Goal: Transaction & Acquisition: Purchase product/service

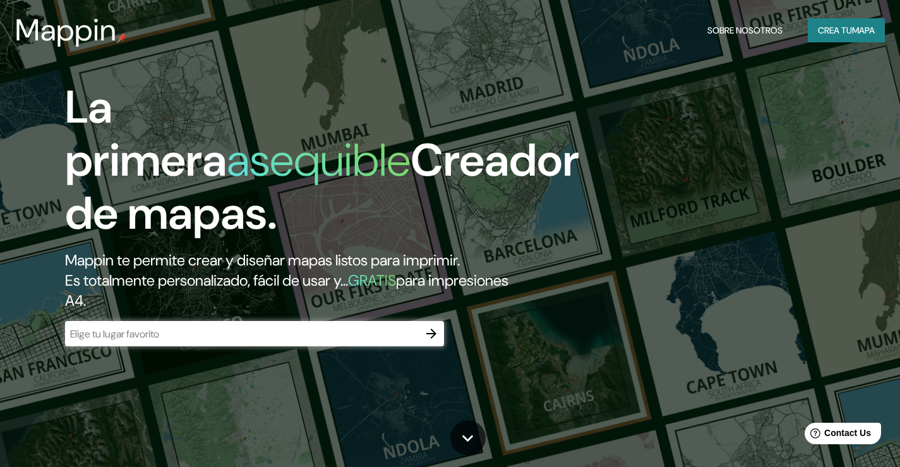
click at [221, 335] on input "text" at bounding box center [242, 333] width 354 height 15
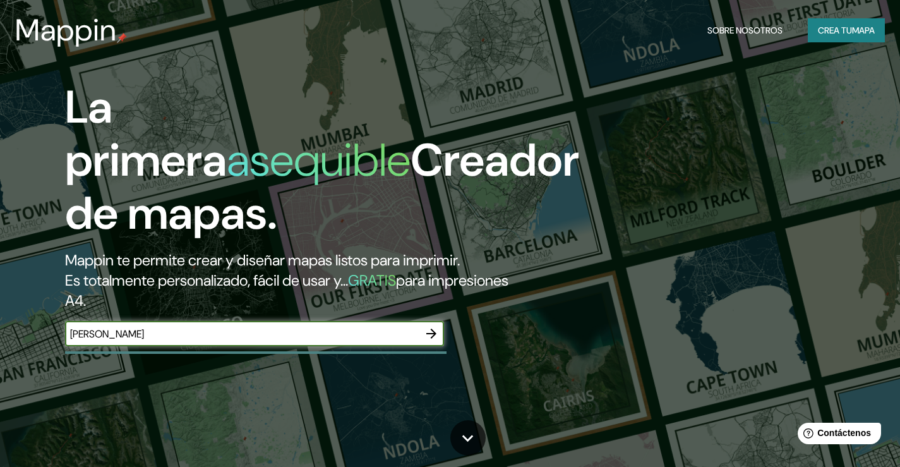
type input "[PERSON_NAME]"
click at [432, 332] on icon "button" at bounding box center [431, 333] width 15 height 15
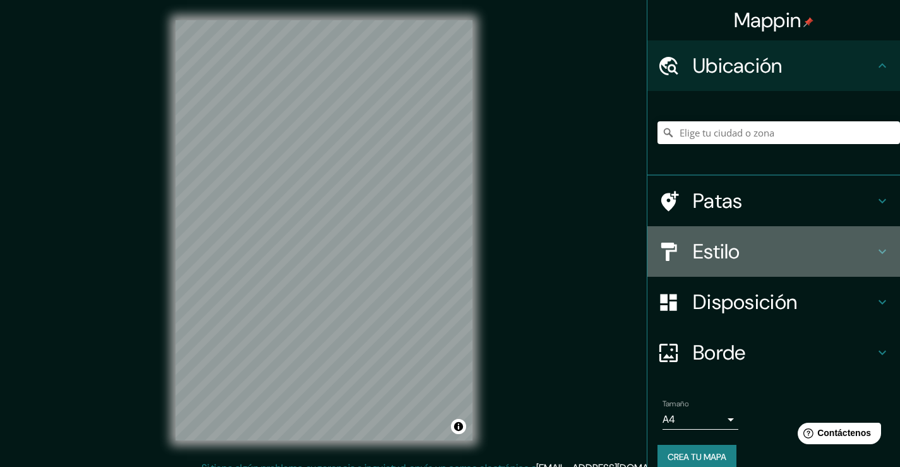
click at [757, 249] on h4 "Estilo" at bounding box center [784, 251] width 182 height 25
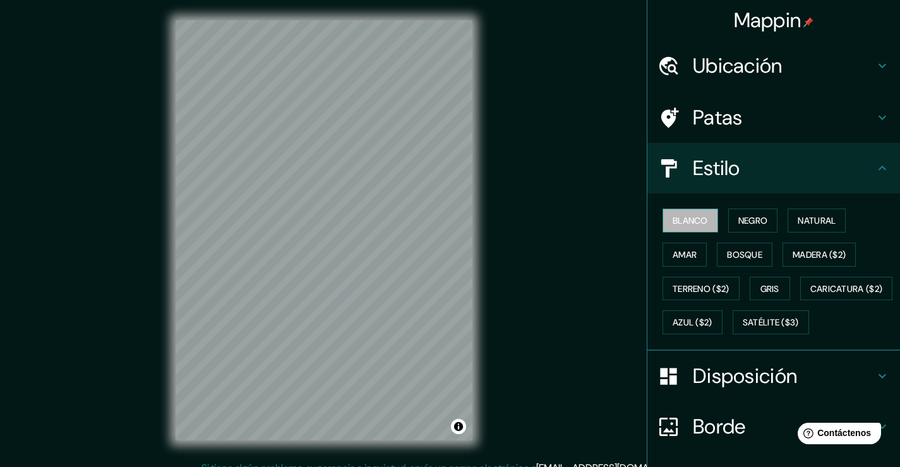
click at [704, 222] on button "Blanco" at bounding box center [690, 220] width 56 height 24
click at [798, 221] on font "Natural" at bounding box center [817, 220] width 38 height 11
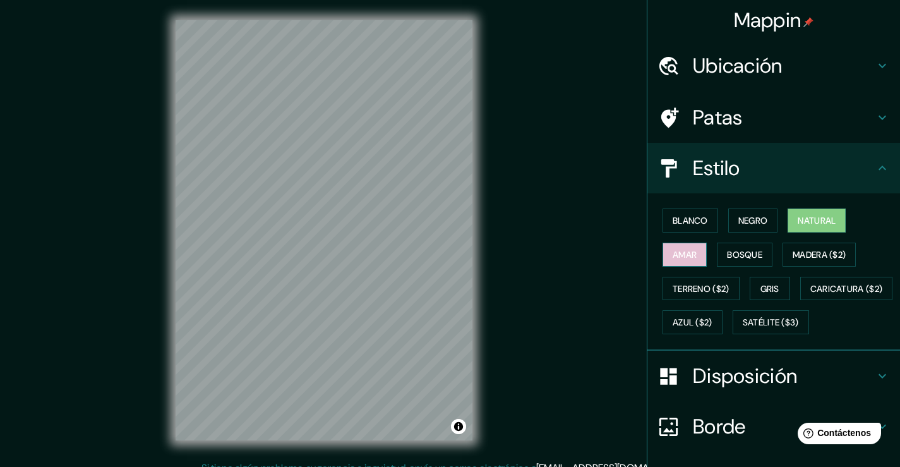
click at [683, 256] on font "Amar" at bounding box center [685, 254] width 24 height 11
click at [686, 260] on font "Amar" at bounding box center [685, 254] width 24 height 11
click at [805, 226] on font "Natural" at bounding box center [817, 220] width 38 height 11
click at [743, 260] on font "Bosque" at bounding box center [744, 254] width 35 height 11
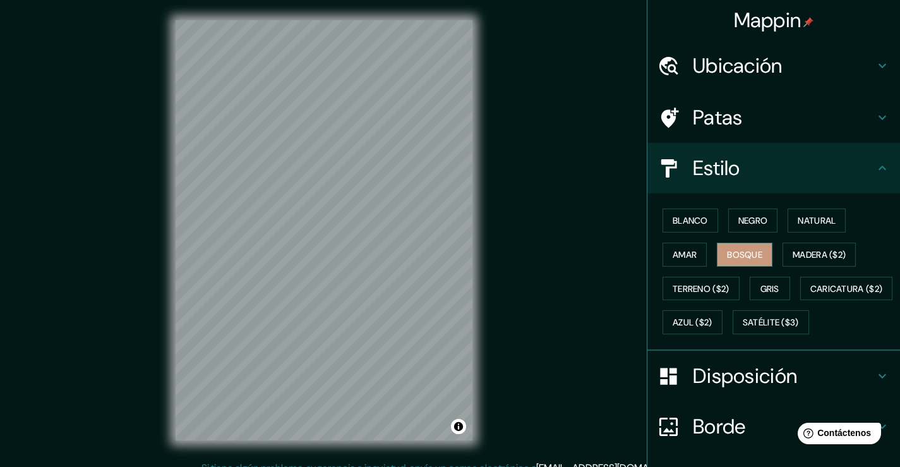
click at [743, 260] on font "Bosque" at bounding box center [744, 254] width 35 height 11
click at [811, 259] on font "Madera ($2)" at bounding box center [819, 254] width 53 height 11
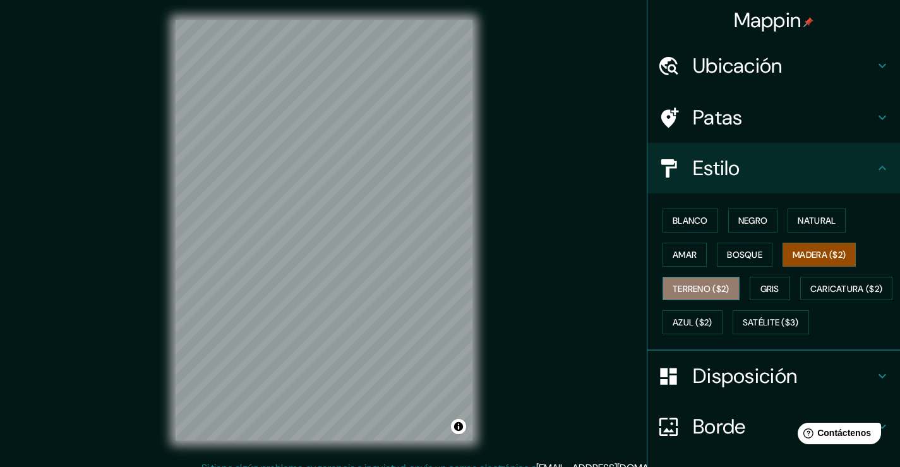
click at [678, 292] on font "Terreno ($2)" at bounding box center [701, 288] width 57 height 11
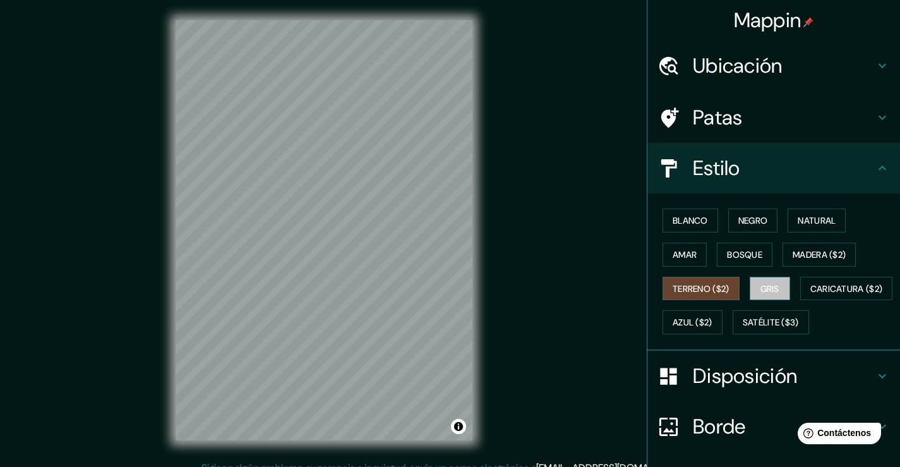
click at [760, 288] on font "Gris" at bounding box center [769, 288] width 19 height 11
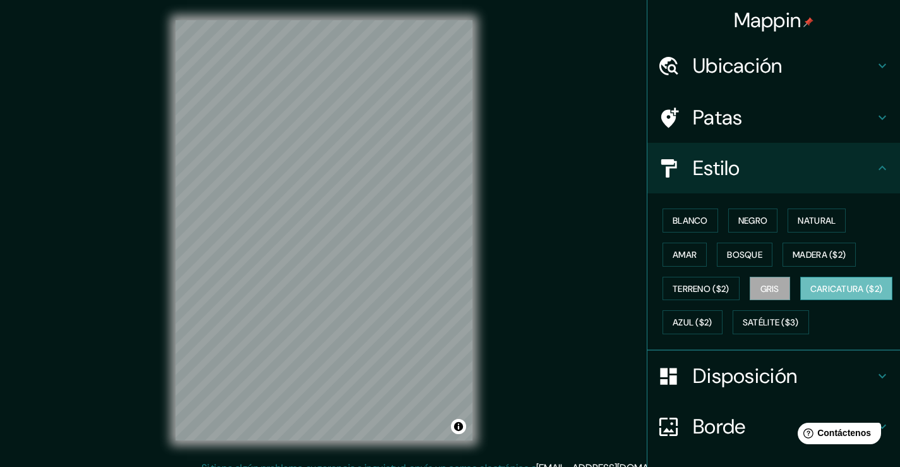
click at [810, 294] on font "Caricatura ($2)" at bounding box center [846, 288] width 73 height 11
click at [712, 318] on font "Azul ($2)" at bounding box center [693, 322] width 40 height 11
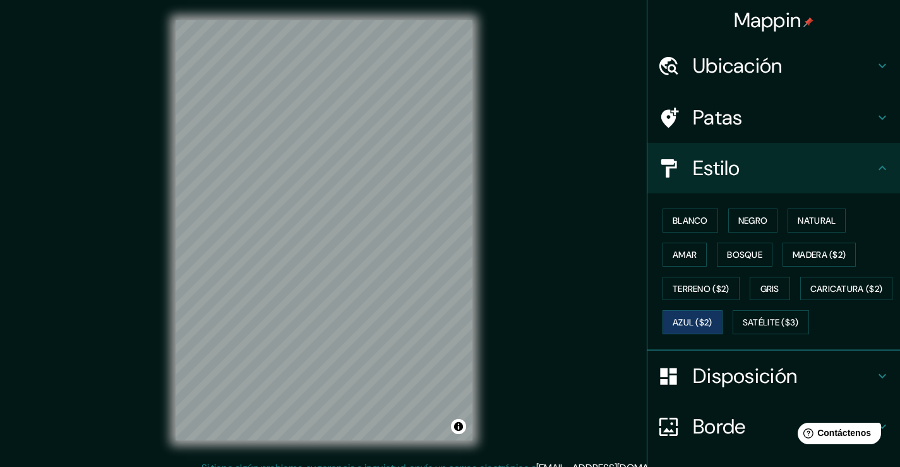
click at [738, 339] on div "Blanco Negro Natural Amar Bosque Madera ($2) Terreno ($2) Gris Caricatura ($2) …" at bounding box center [778, 271] width 242 height 136
click at [733, 334] on button "Satélite ($3)" at bounding box center [771, 322] width 76 height 24
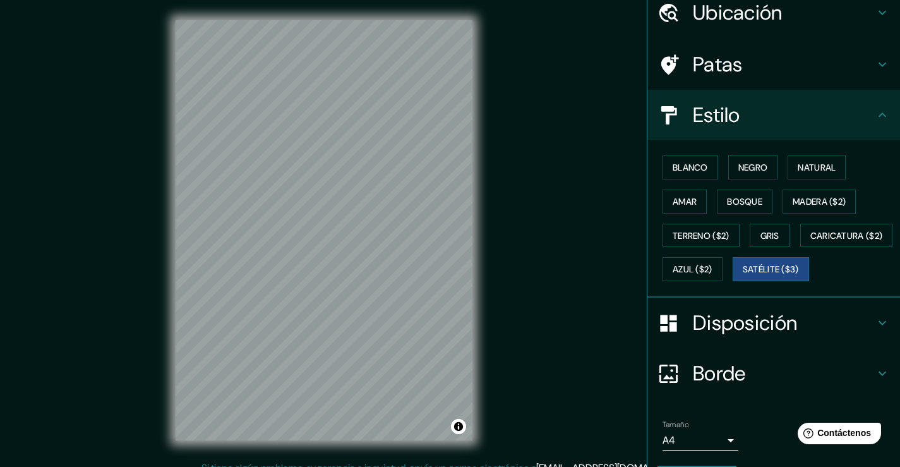
scroll to position [124, 0]
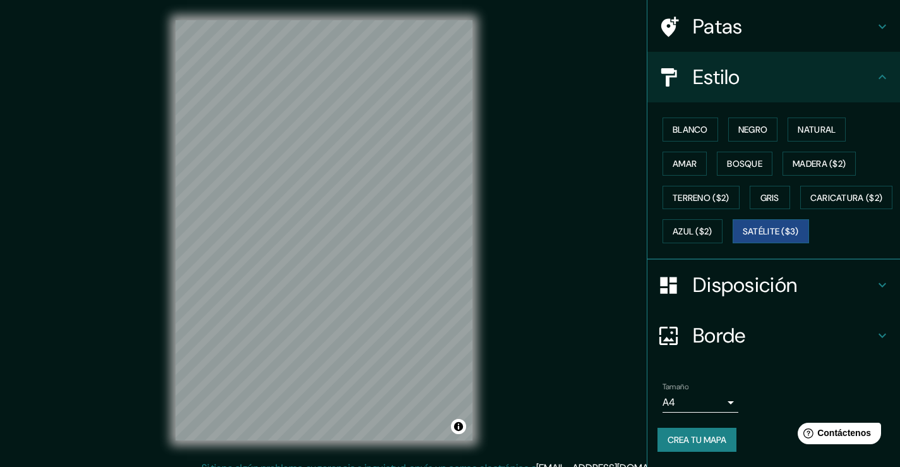
click at [767, 287] on font "Disposición" at bounding box center [745, 285] width 104 height 27
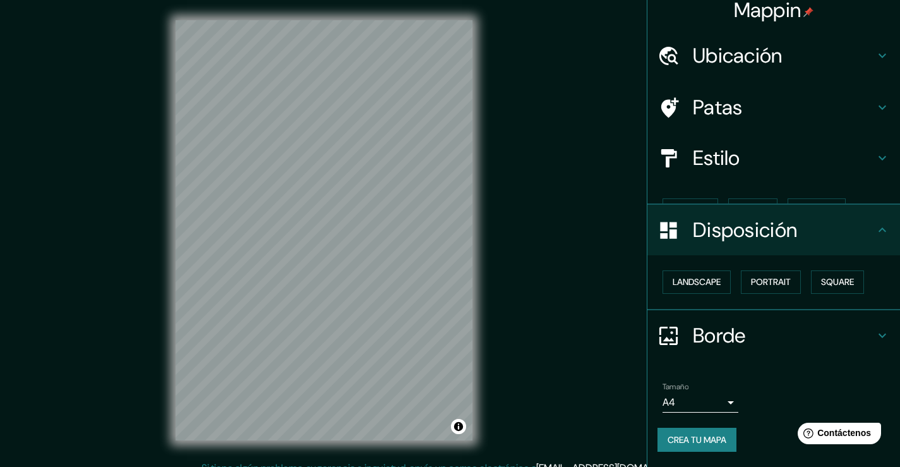
scroll to position [0, 0]
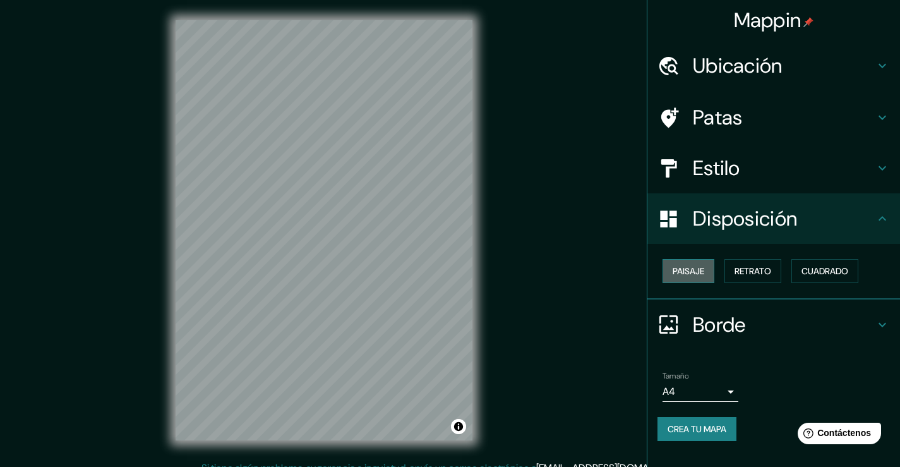
click at [678, 275] on font "Paisaje" at bounding box center [689, 270] width 32 height 11
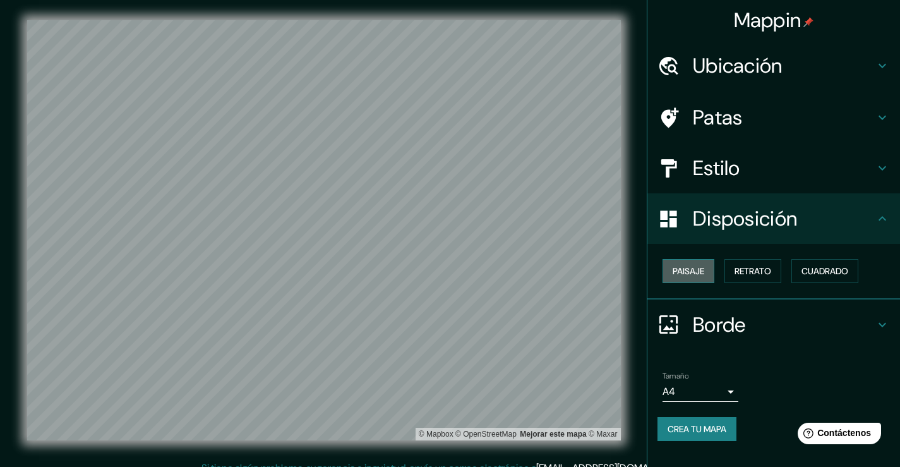
click at [678, 275] on font "Paisaje" at bounding box center [689, 270] width 32 height 11
click at [742, 269] on font "Retrato" at bounding box center [752, 270] width 37 height 11
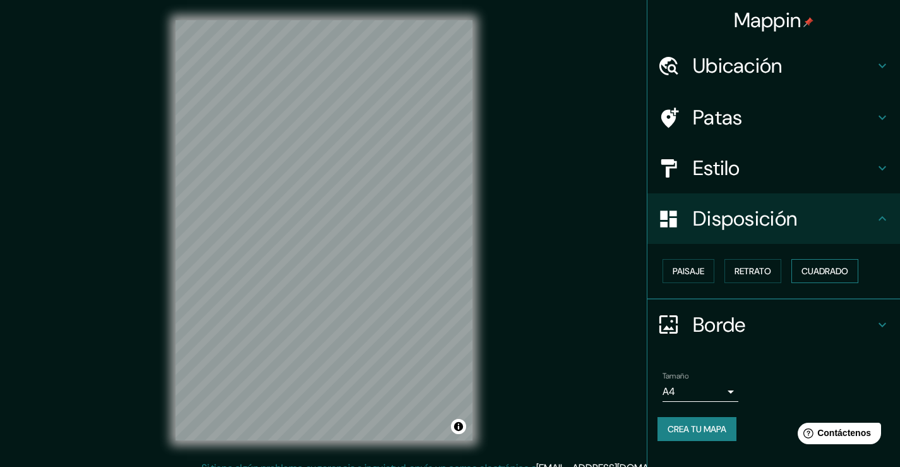
click at [826, 272] on font "Cuadrado" at bounding box center [824, 270] width 47 height 11
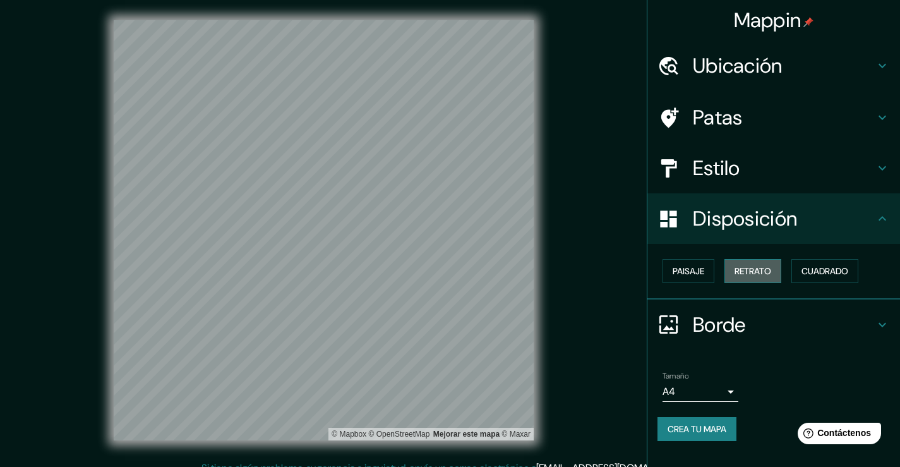
click at [759, 277] on font "Retrato" at bounding box center [752, 271] width 37 height 16
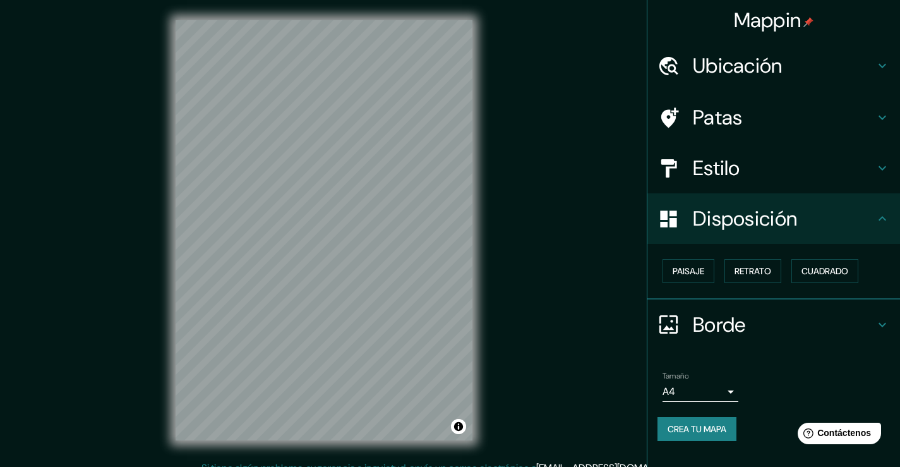
click at [731, 320] on font "Borde" at bounding box center [719, 324] width 53 height 27
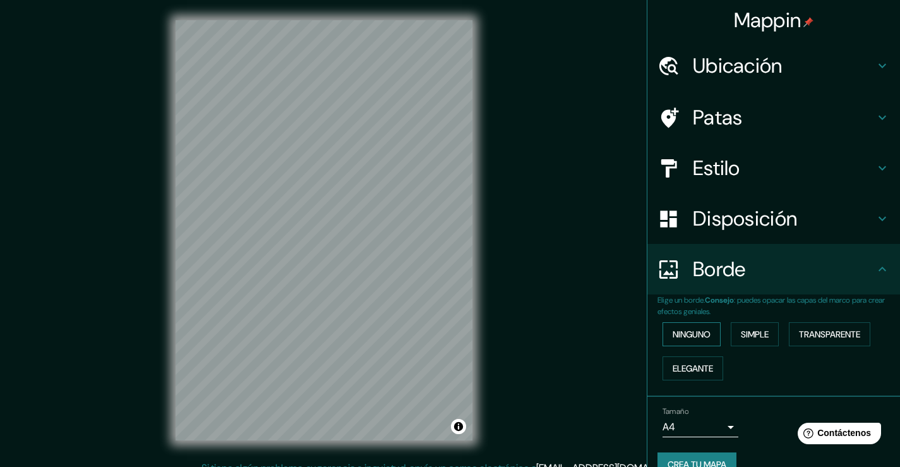
click at [693, 344] on button "Ninguno" at bounding box center [691, 334] width 58 height 24
click at [694, 338] on font "Ninguno" at bounding box center [692, 333] width 38 height 11
click at [772, 329] on button "Simple" at bounding box center [755, 334] width 48 height 24
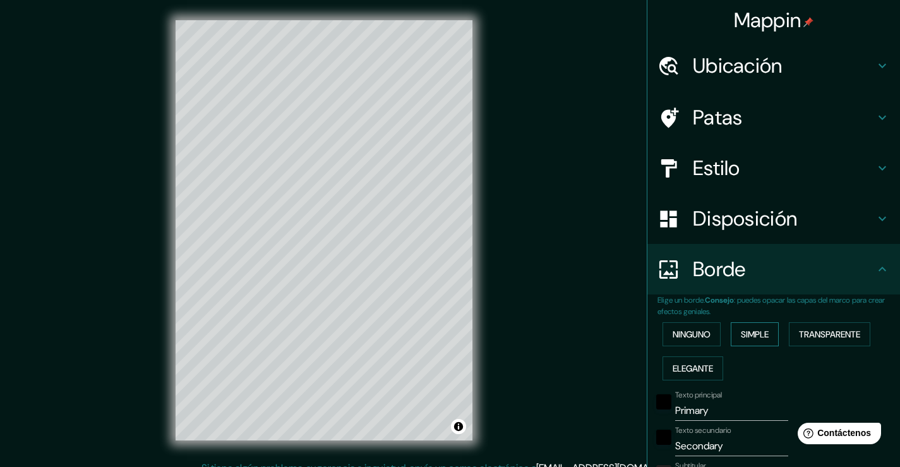
click at [767, 326] on button "Simple" at bounding box center [755, 334] width 48 height 24
type input "38"
click at [791, 339] on button "Transparente" at bounding box center [829, 334] width 81 height 24
click at [681, 366] on font "Elegante" at bounding box center [693, 367] width 40 height 11
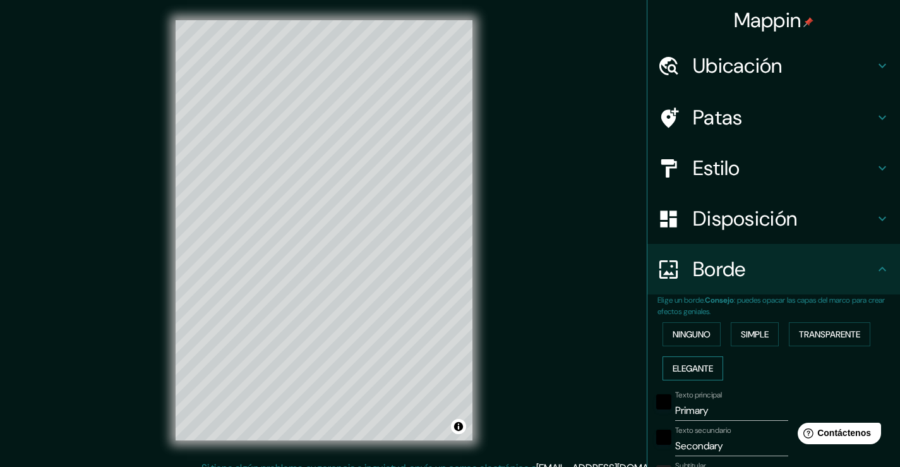
type input "38"
type input "19"
click at [875, 265] on icon at bounding box center [882, 268] width 15 height 15
click at [875, 224] on icon at bounding box center [882, 218] width 15 height 15
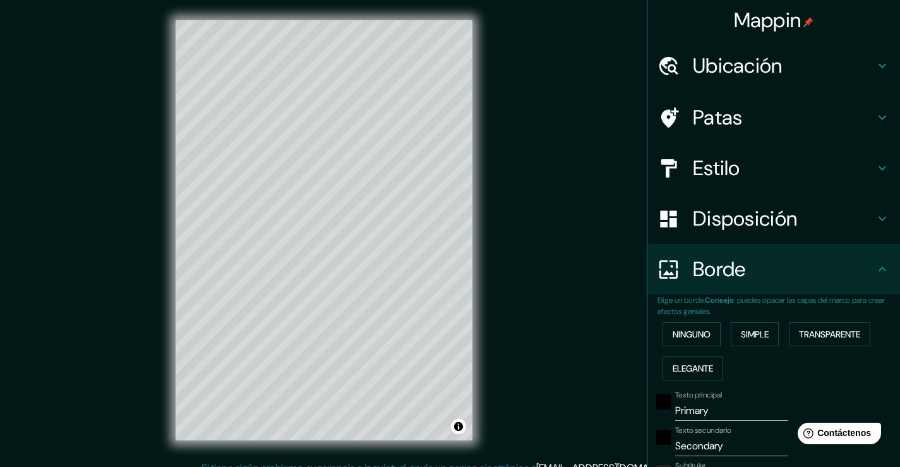
type input "38"
type input "19"
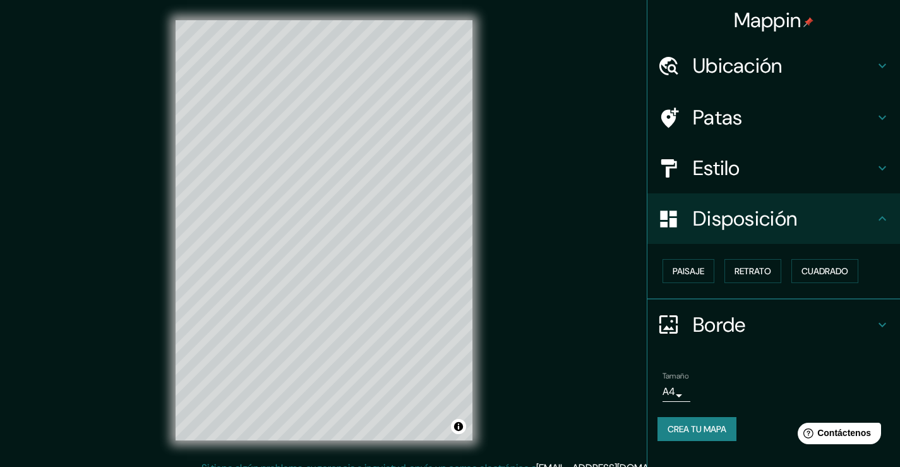
click at [873, 119] on h4 "Patas" at bounding box center [784, 117] width 182 height 25
type input "38"
type input "19"
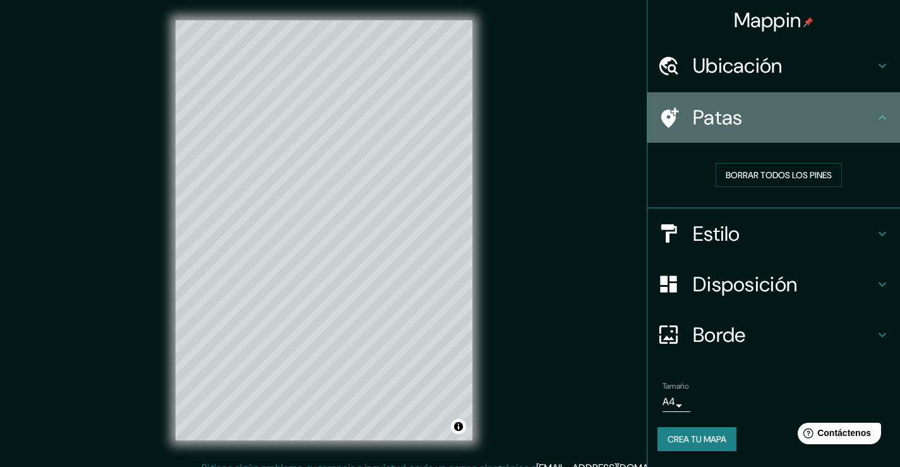
click at [873, 119] on h4 "Patas" at bounding box center [784, 117] width 182 height 25
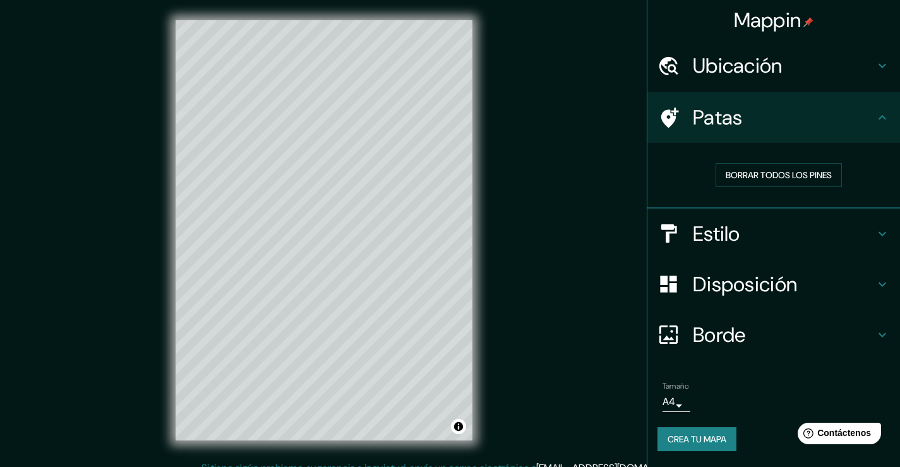
click at [875, 237] on icon at bounding box center [882, 233] width 15 height 15
type input "38"
type input "19"
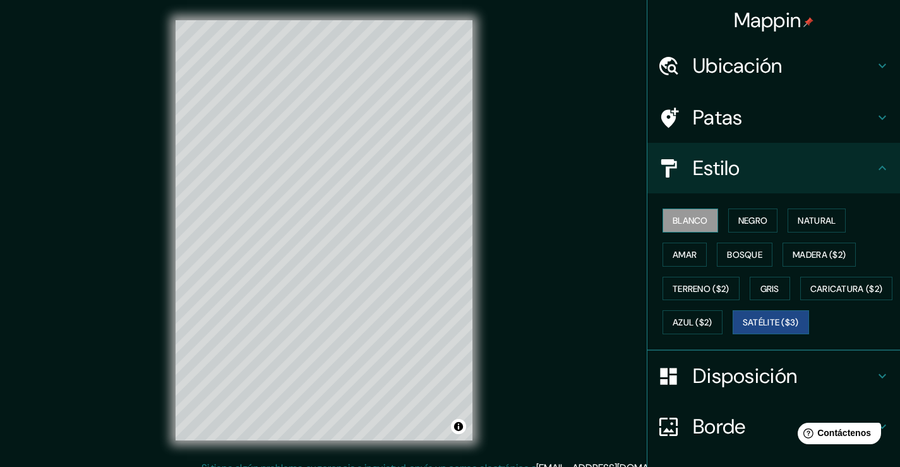
click at [687, 230] on button "Blanco" at bounding box center [690, 220] width 56 height 24
click at [748, 221] on font "Negro" at bounding box center [753, 220] width 30 height 11
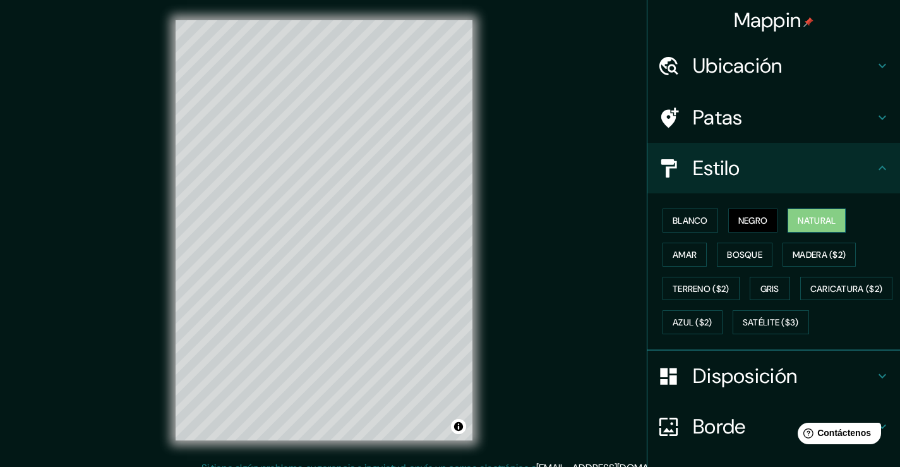
click at [805, 218] on font "Natural" at bounding box center [817, 220] width 38 height 11
click at [666, 263] on button "Amar" at bounding box center [684, 254] width 44 height 24
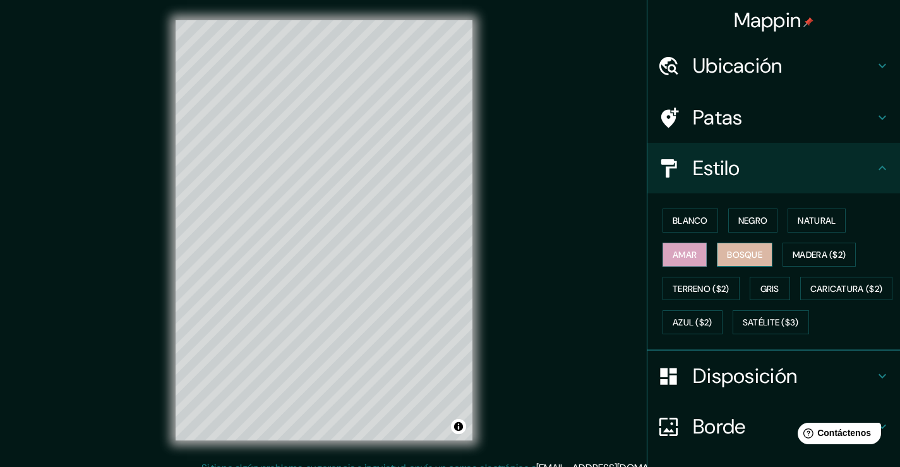
click at [739, 255] on font "Bosque" at bounding box center [744, 254] width 35 height 11
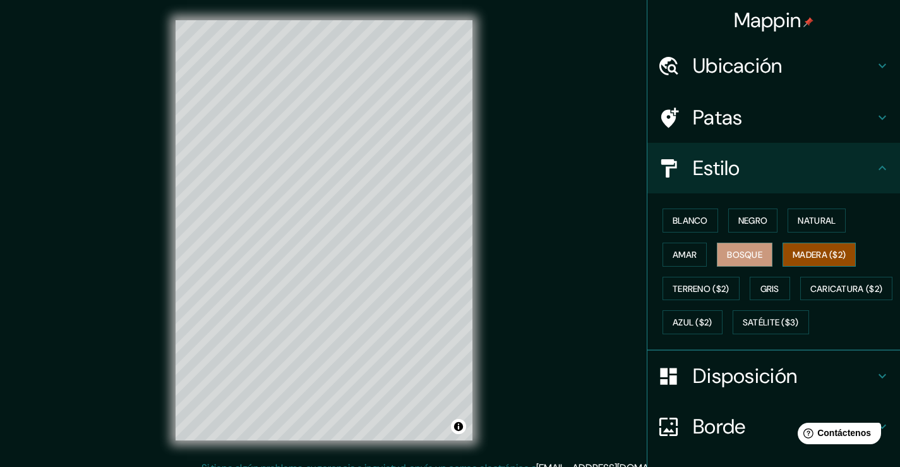
click at [810, 257] on font "Madera ($2)" at bounding box center [819, 254] width 53 height 11
click at [702, 215] on button "Blanco" at bounding box center [690, 220] width 56 height 24
